Goal: Communication & Community: Ask a question

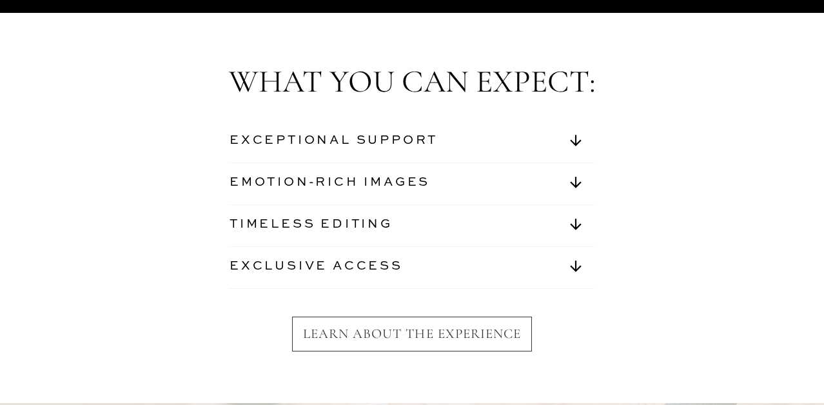
scroll to position [4538, 0]
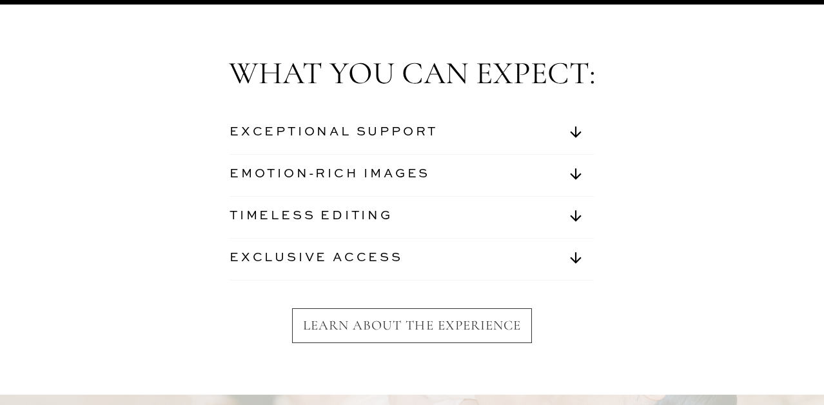
click at [379, 128] on nav "EXCEPTIONAL SUPPORT" at bounding box center [349, 134] width 240 height 21
click at [576, 174] on icon at bounding box center [575, 173] width 11 height 11
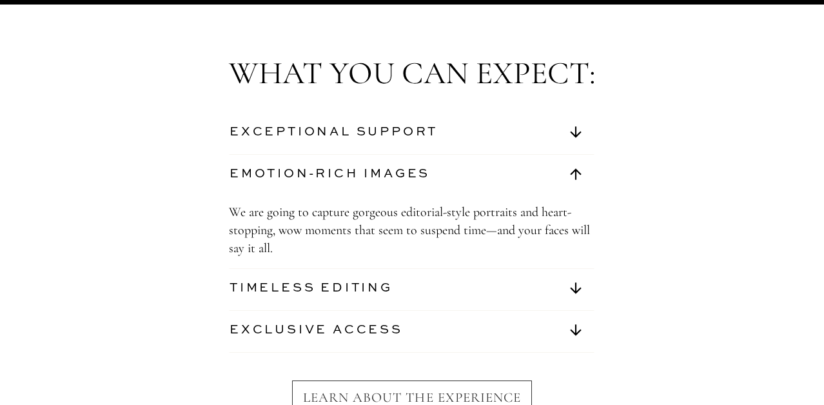
click at [576, 174] on icon at bounding box center [575, 173] width 11 height 11
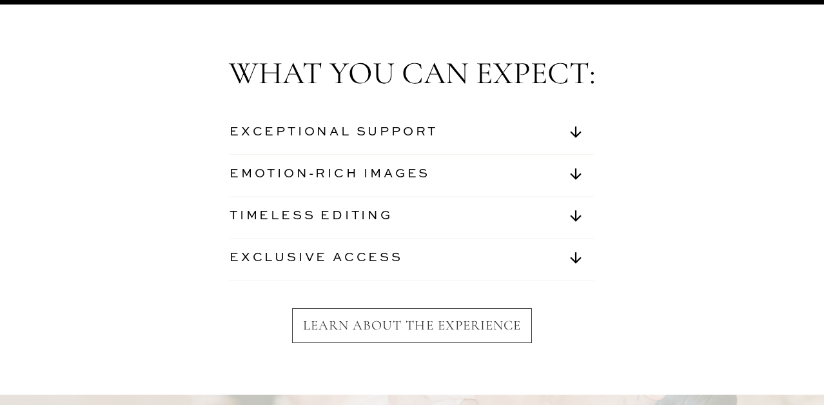
click at [576, 174] on icon at bounding box center [575, 173] width 11 height 11
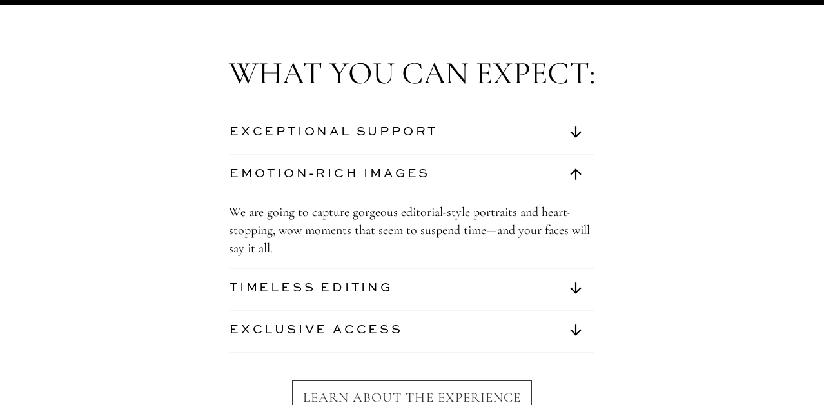
click at [575, 172] on icon at bounding box center [575, 173] width 11 height 11
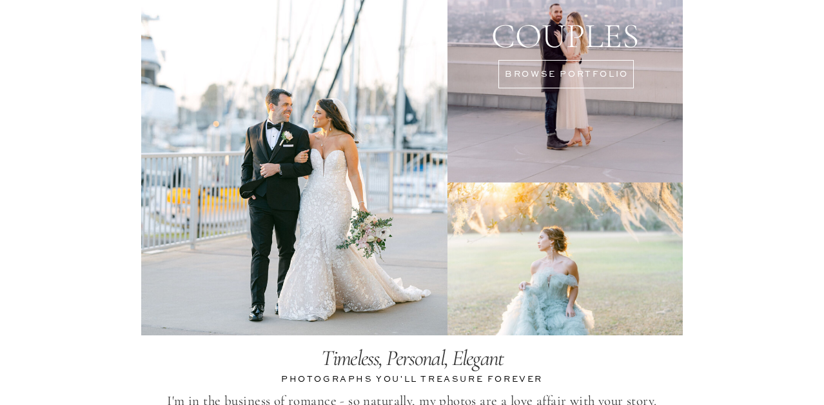
scroll to position [2673, 0]
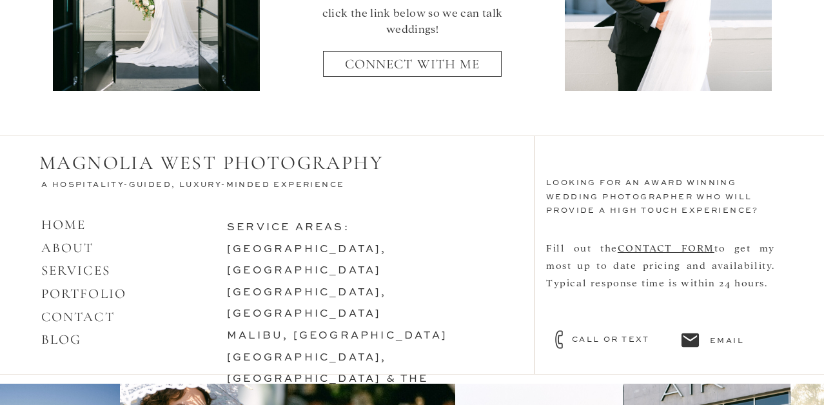
scroll to position [5706, 0]
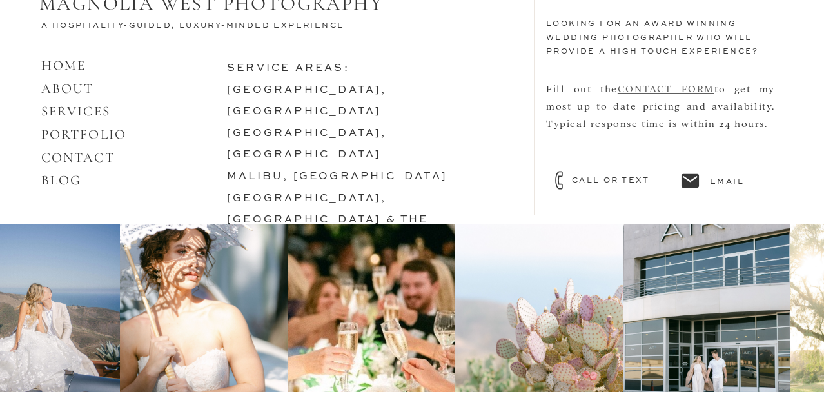
click at [651, 86] on link "CONTACT FORM" at bounding box center [665, 88] width 97 height 12
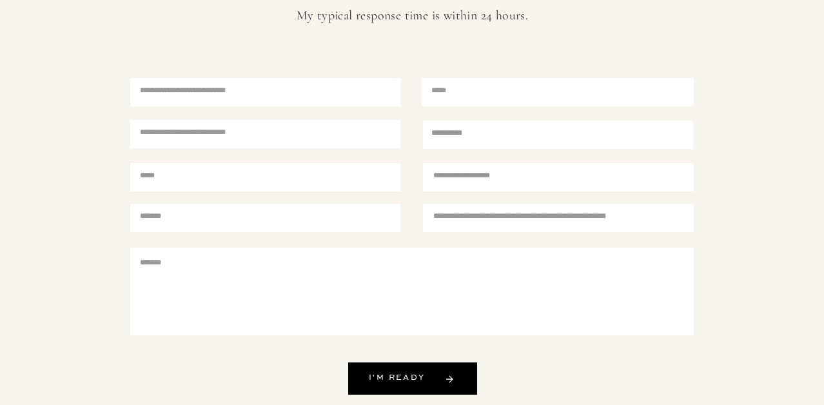
scroll to position [473, 0]
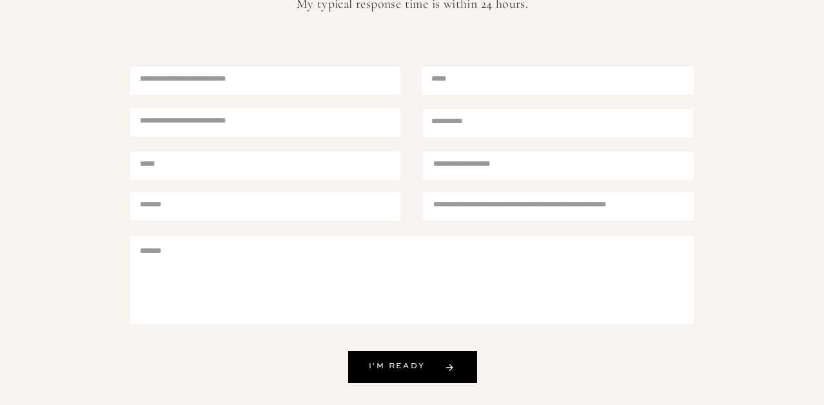
click at [460, 165] on textarea at bounding box center [549, 165] width 232 height 16
click at [449, 127] on textarea at bounding box center [557, 123] width 253 height 16
click at [447, 156] on div at bounding box center [558, 166] width 272 height 30
click at [155, 80] on textarea at bounding box center [267, 80] width 254 height 16
type textarea "*"
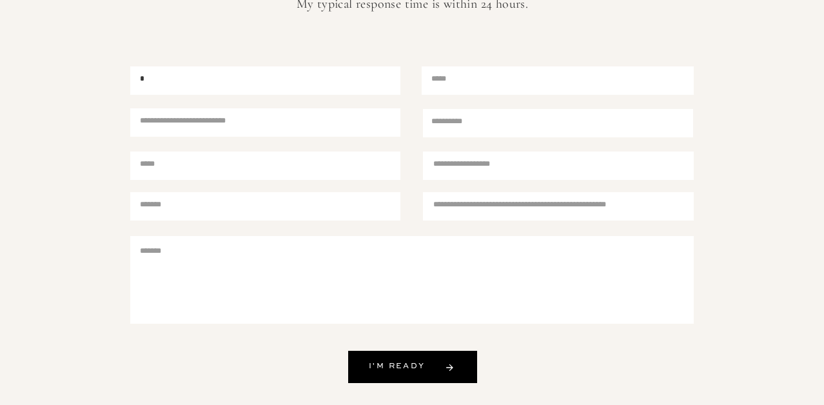
click at [60, 114] on div "MAGNOLIA WEST PHOTOGRAPHY Blog about contact menu services home Portfolio magno…" at bounding box center [412, 373] width 824 height 1692
click at [151, 77] on textarea "*" at bounding box center [267, 80] width 254 height 16
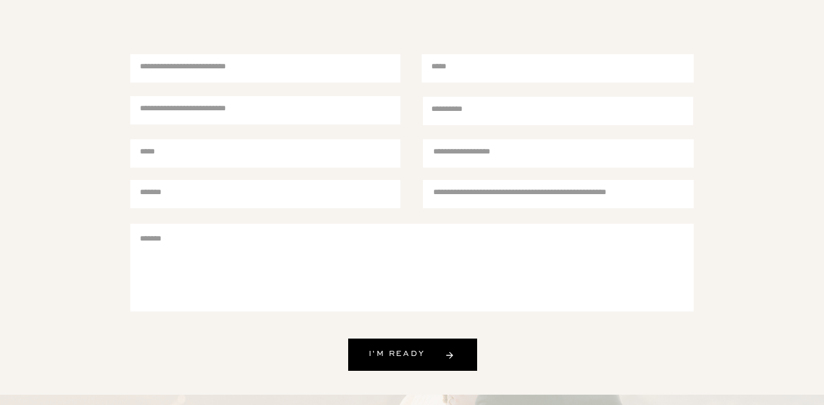
scroll to position [493, 0]
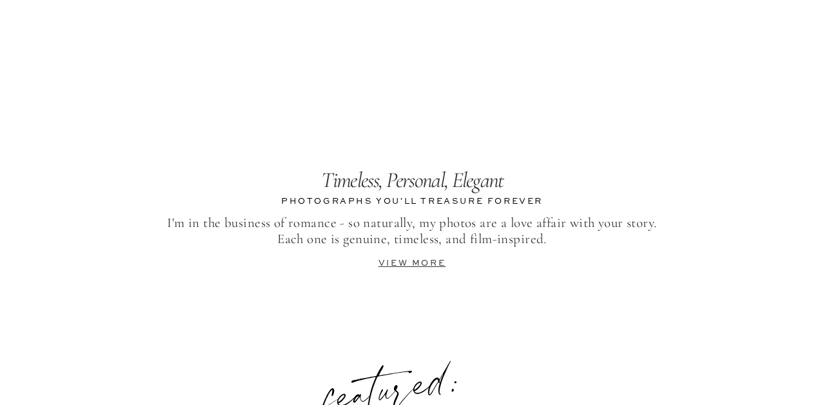
scroll to position [2850, 0]
